Goal: Information Seeking & Learning: Compare options

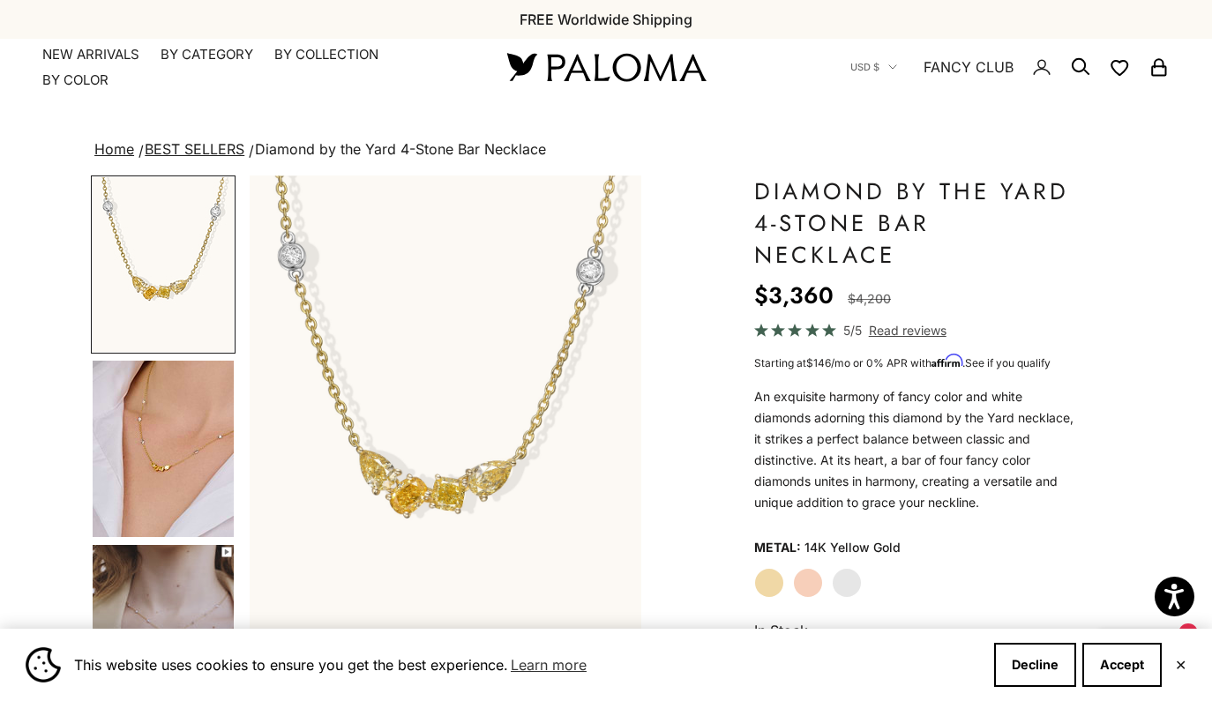
click at [168, 463] on img "Go to item 4" at bounding box center [163, 449] width 141 height 176
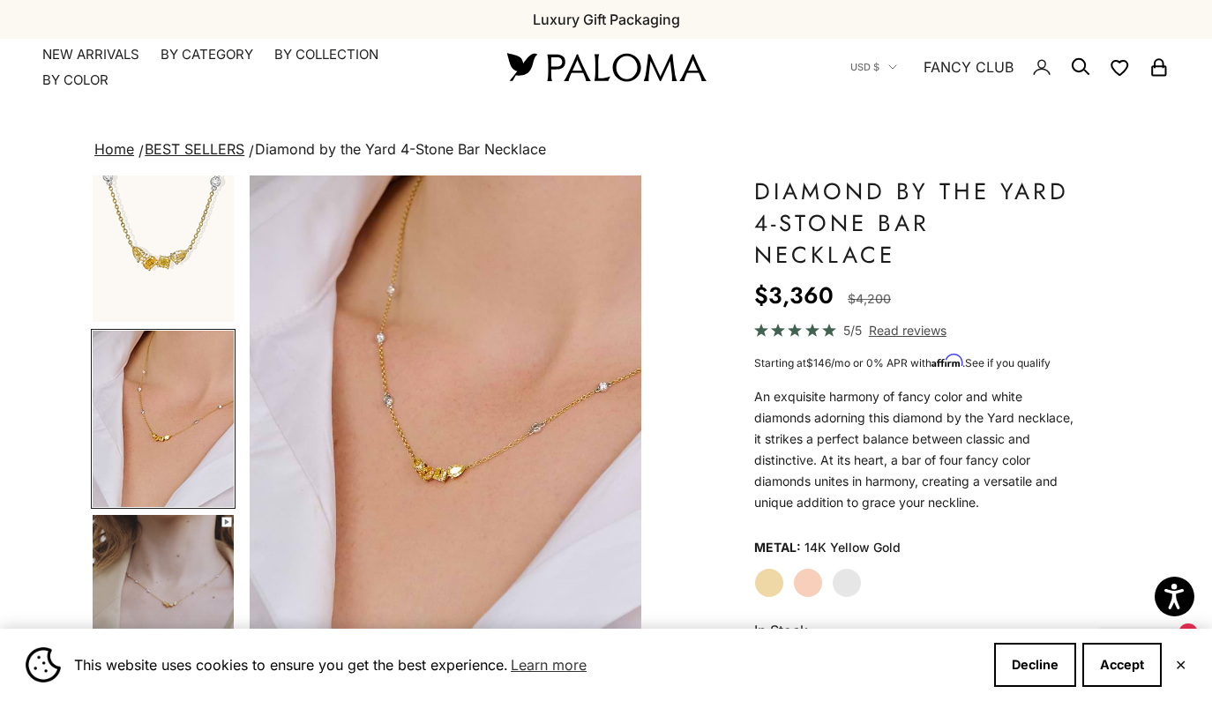
click at [166, 242] on img "Go to item 1" at bounding box center [163, 234] width 141 height 175
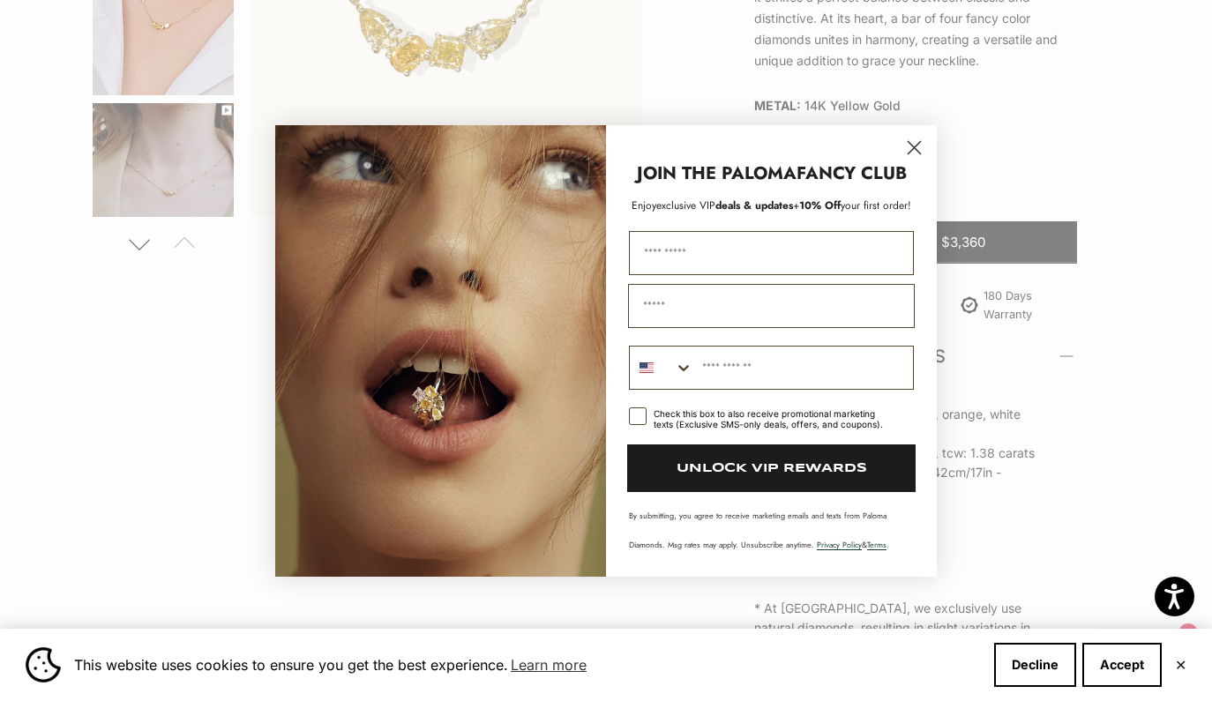
scroll to position [442, 0]
click at [916, 135] on circle "Close dialog" at bounding box center [914, 146] width 29 height 29
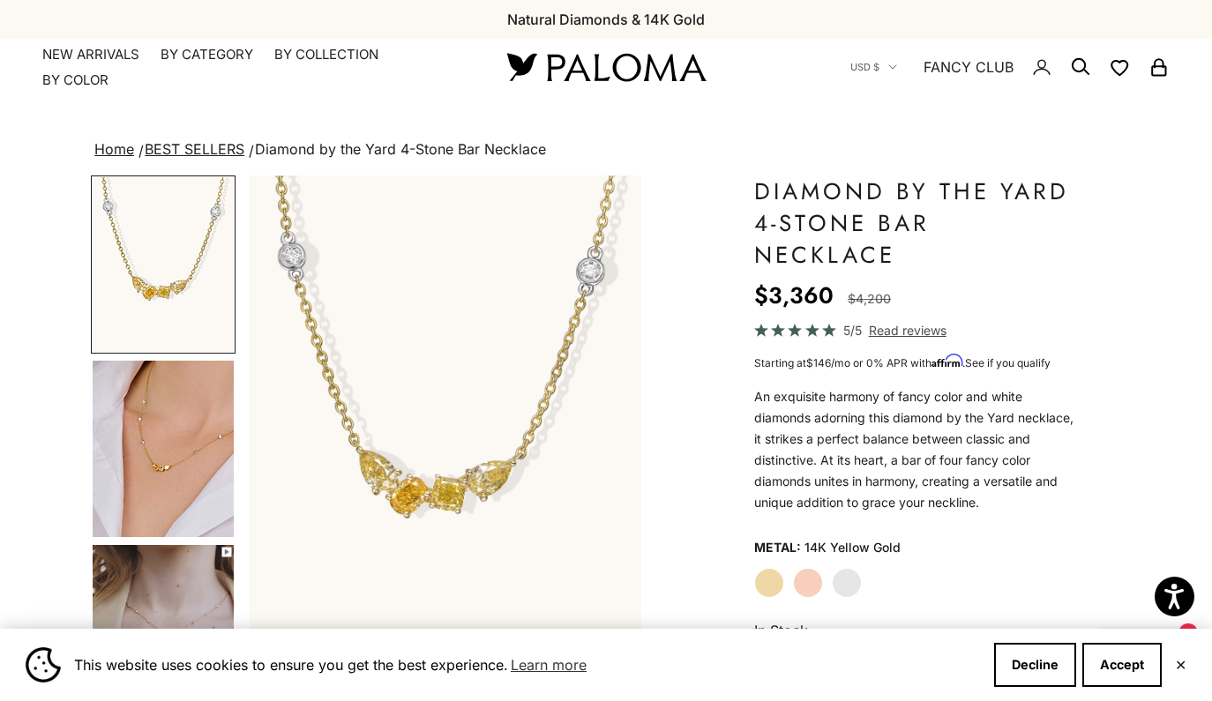
scroll to position [0, 0]
click at [173, 579] on img "Go to item 5" at bounding box center [163, 632] width 141 height 175
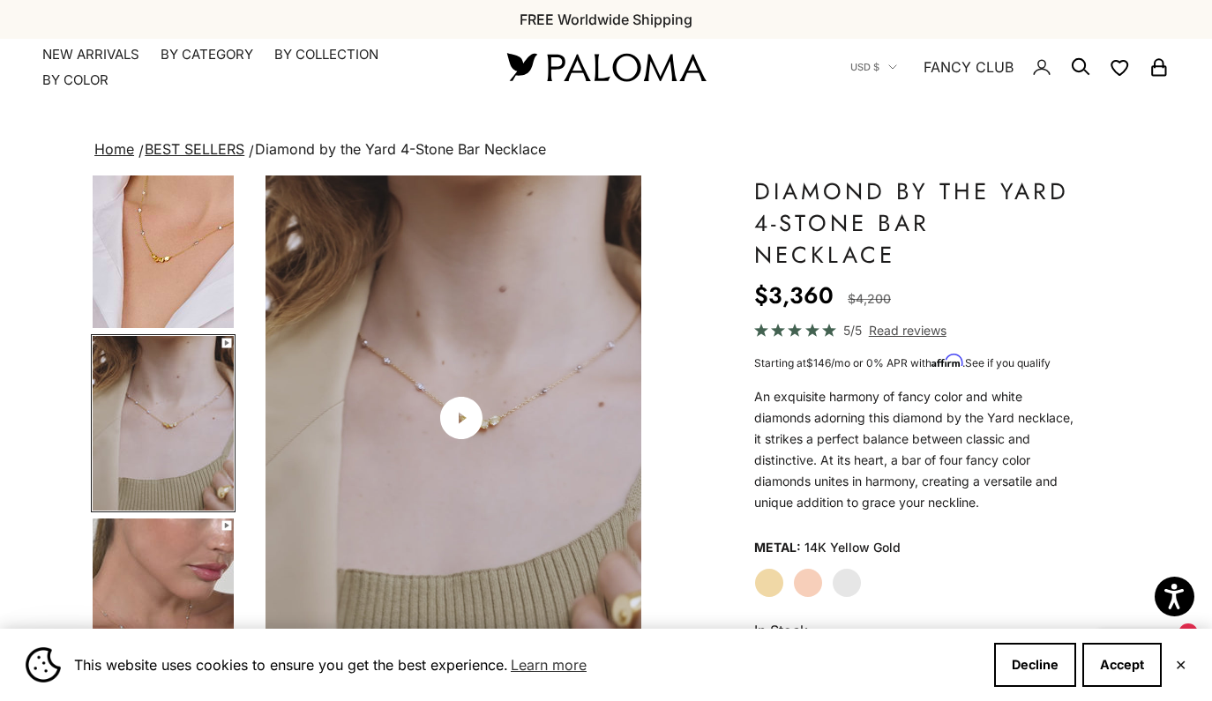
scroll to position [214, 0]
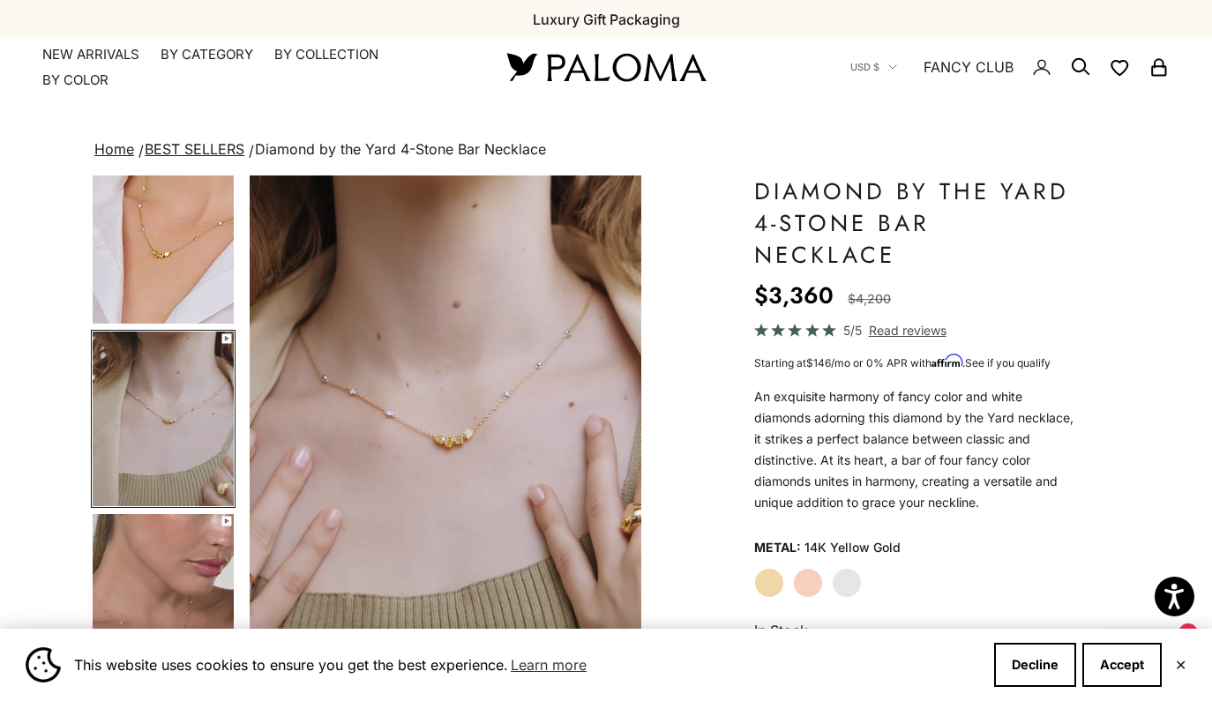
click at [158, 441] on img "Go to item 5" at bounding box center [163, 419] width 141 height 175
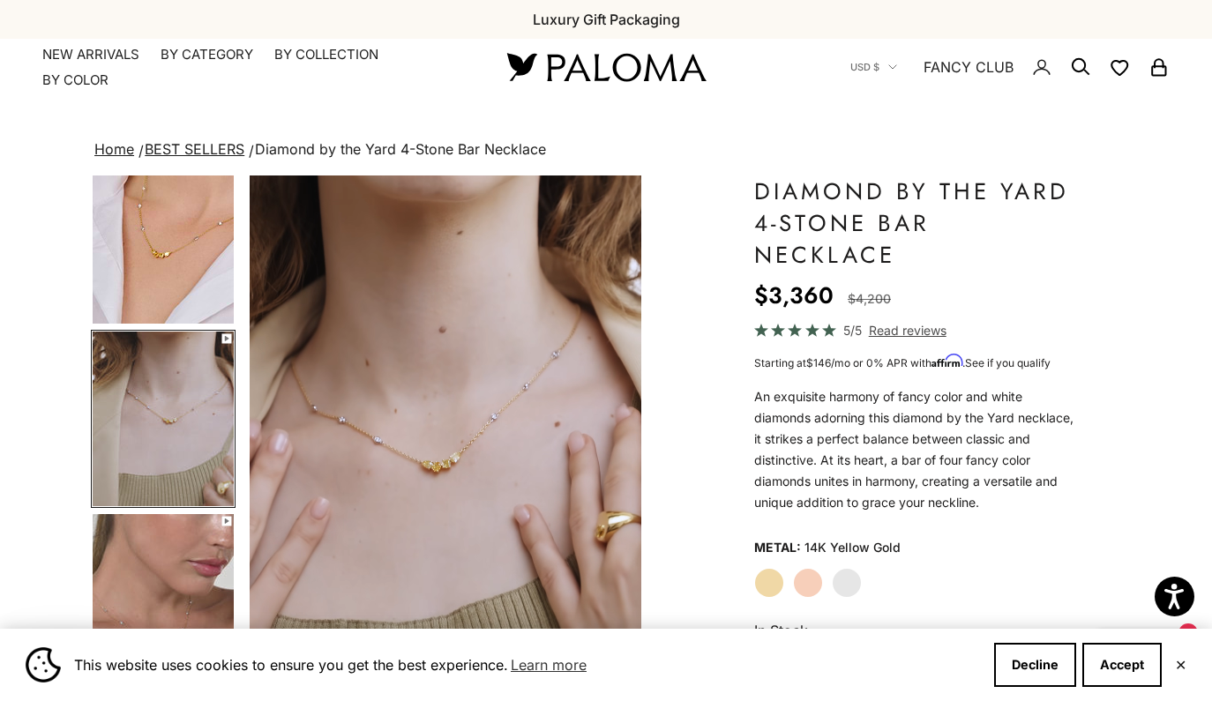
click at [173, 247] on img "Go to item 4" at bounding box center [163, 235] width 141 height 176
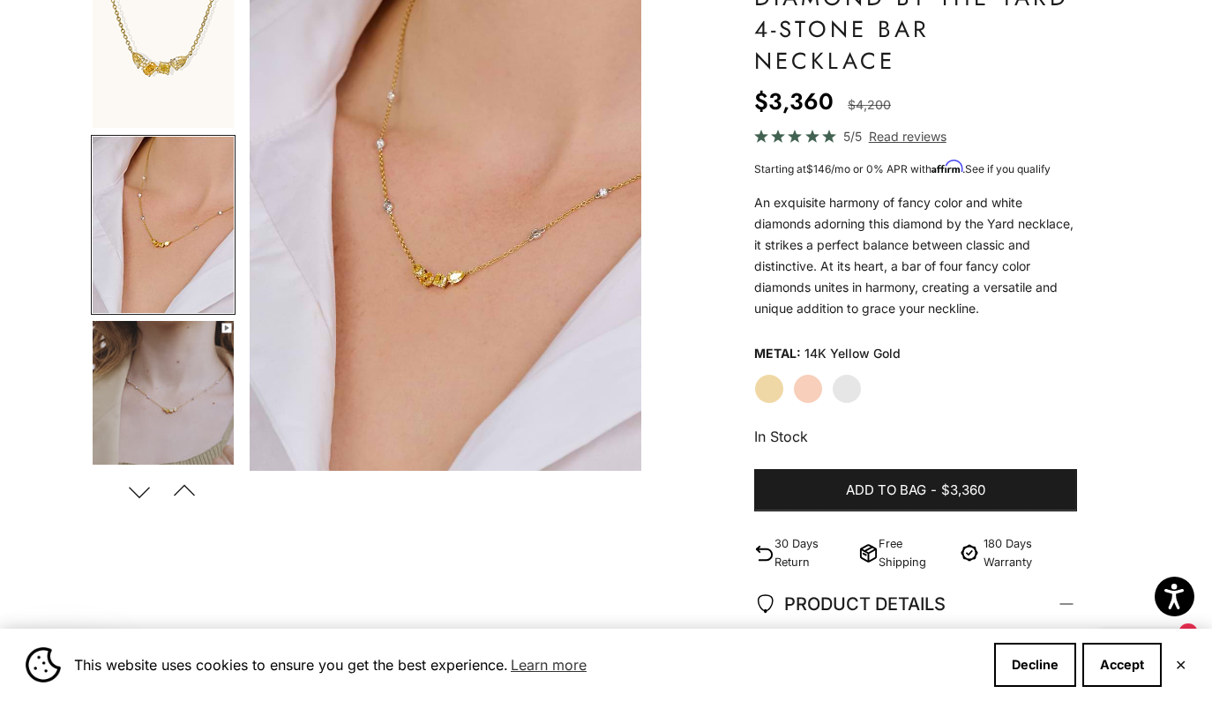
scroll to position [193, 0]
click at [154, 438] on img "Go to item 5" at bounding box center [163, 409] width 141 height 175
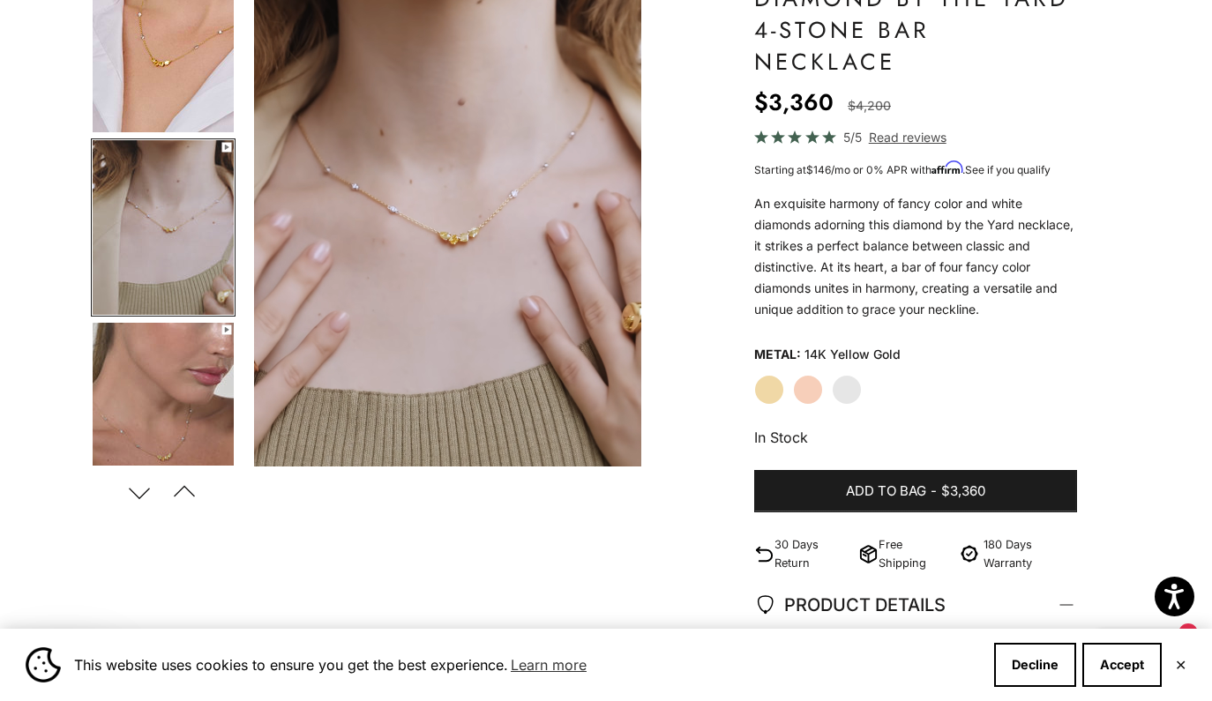
scroll to position [214, 0]
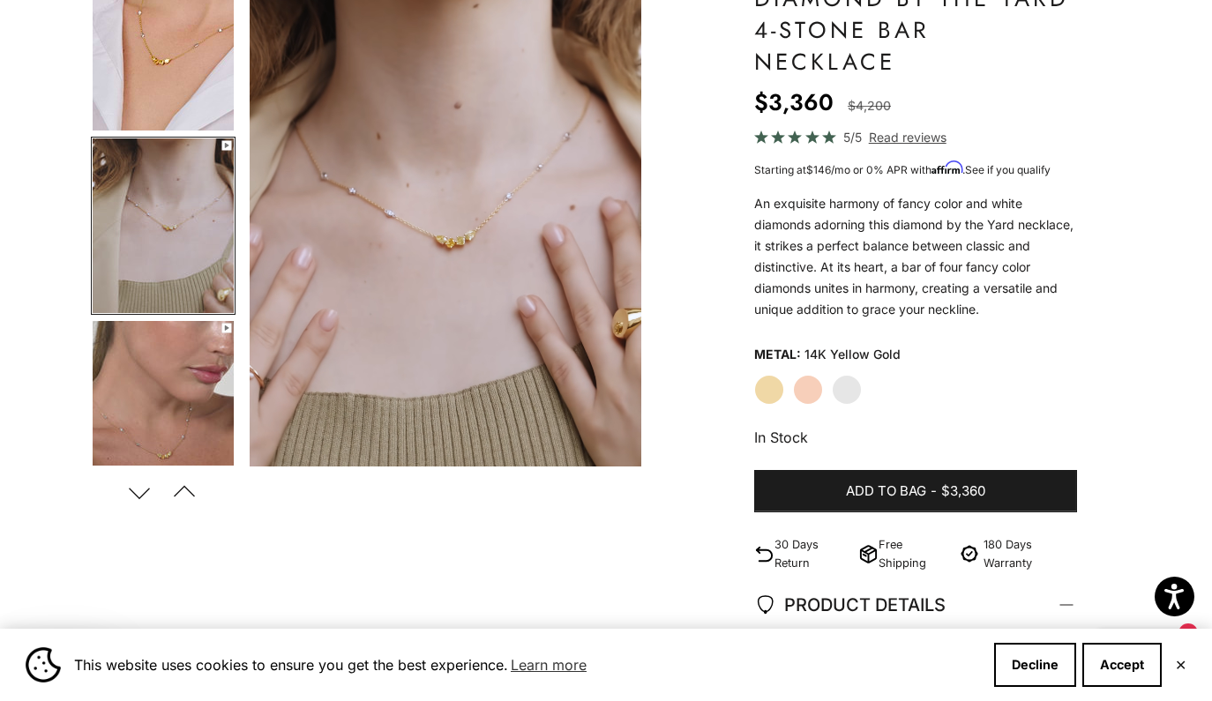
click at [802, 393] on label "Rose Gold" at bounding box center [808, 390] width 30 height 30
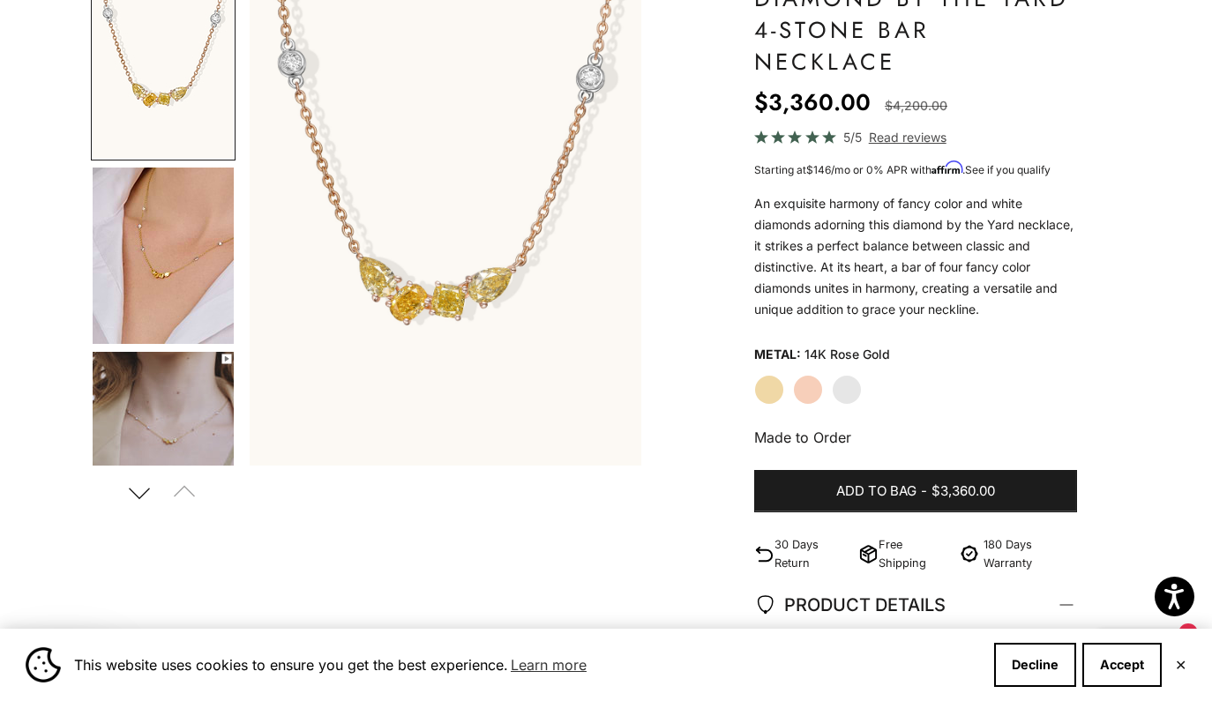
click at [848, 393] on label "White Gold" at bounding box center [847, 390] width 30 height 30
click at [767, 391] on label "Yellow Gold" at bounding box center [769, 390] width 30 height 30
click at [810, 393] on label "Rose Gold" at bounding box center [808, 390] width 30 height 30
click at [836, 397] on label "White Gold" at bounding box center [847, 390] width 30 height 30
click at [765, 389] on label "Yellow Gold" at bounding box center [769, 390] width 30 height 30
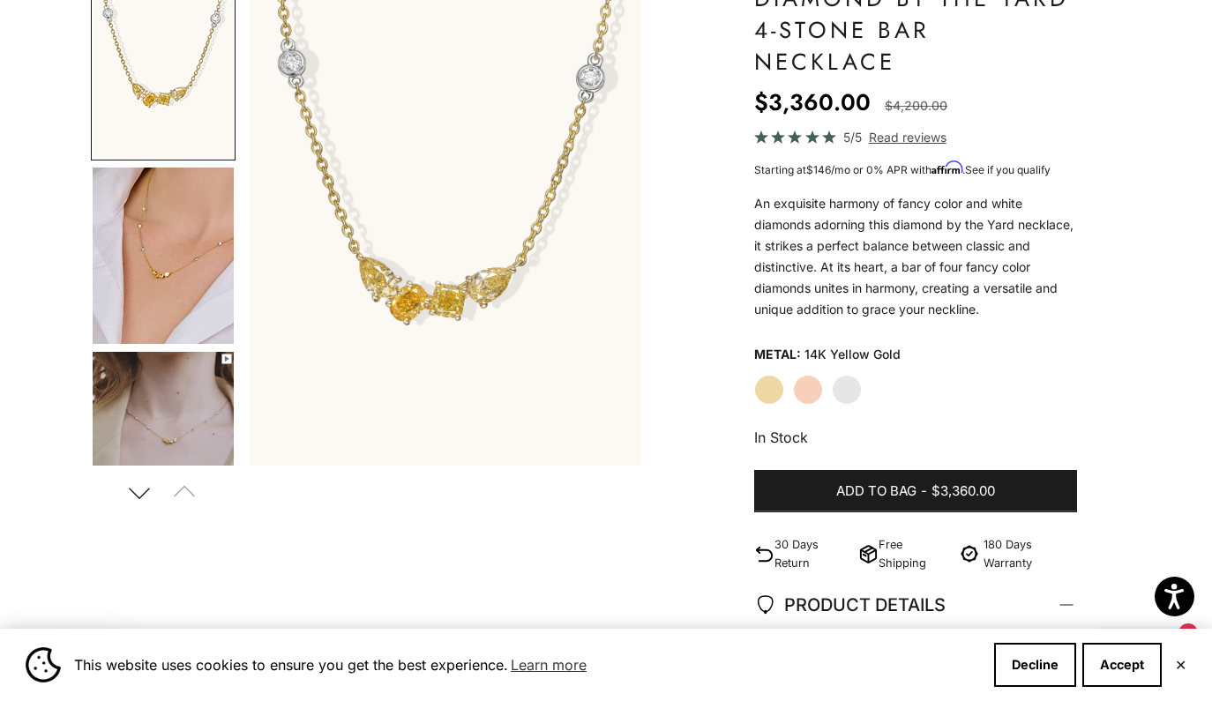
click at [428, 303] on img "Item 1 of 21" at bounding box center [446, 223] width 392 height 483
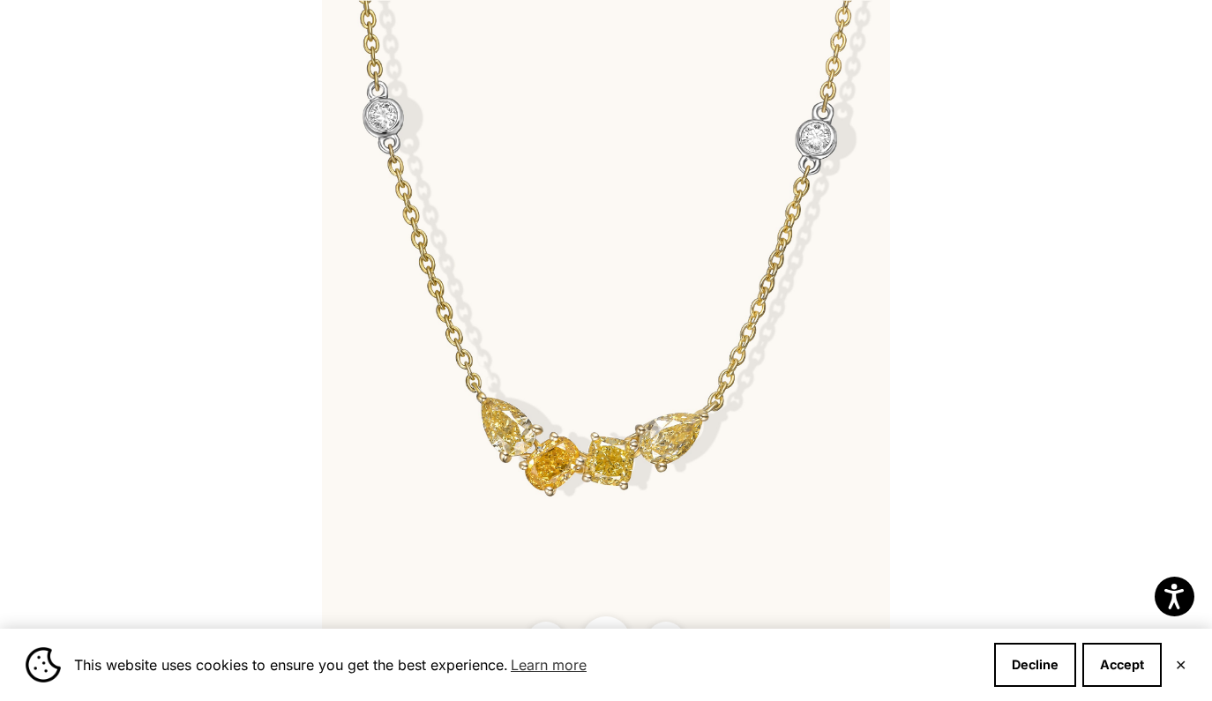
click at [769, 1] on img at bounding box center [606, 350] width 568 height 701
